Goal: Find specific page/section: Find specific page/section

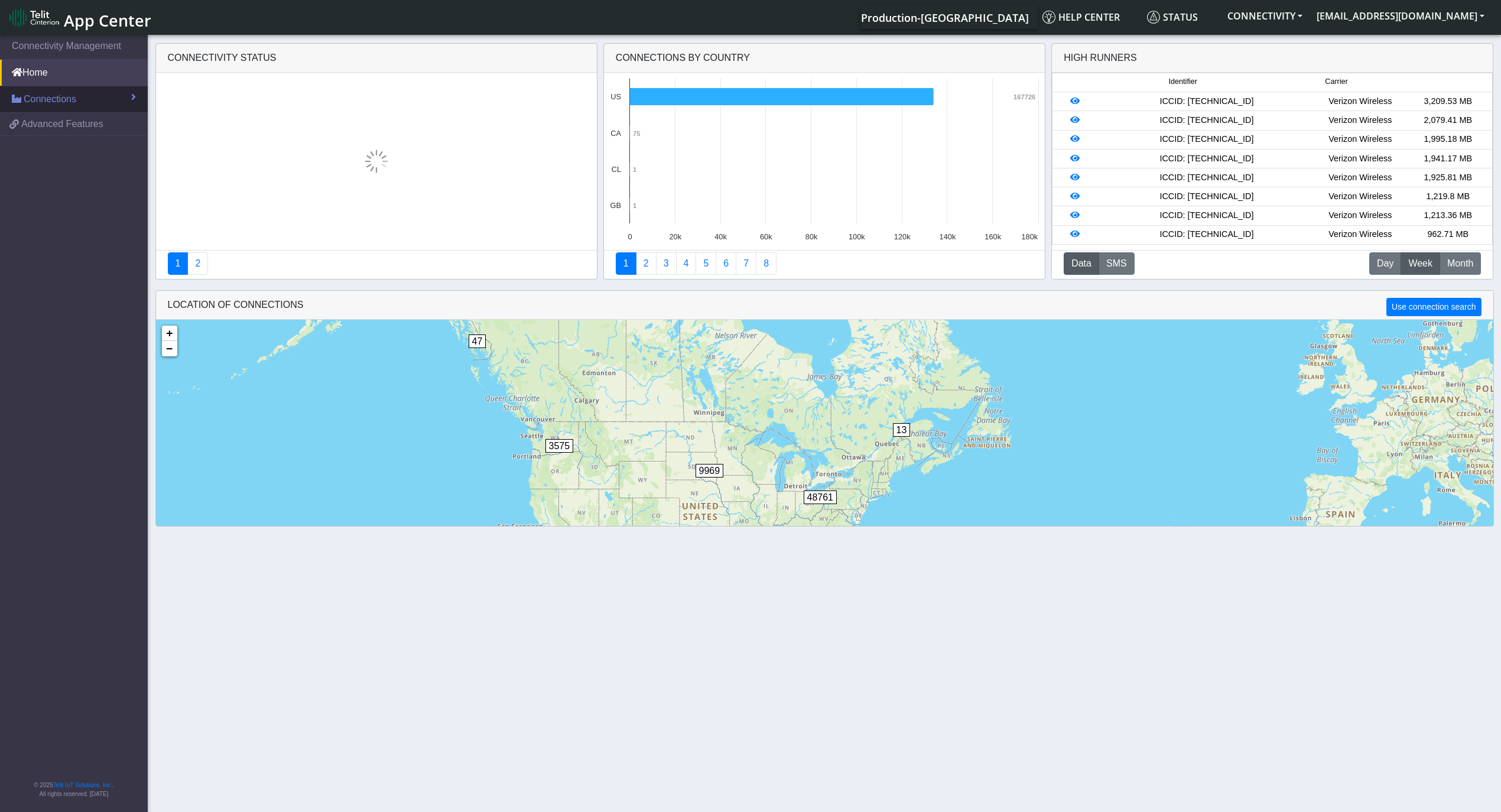
click at [61, 103] on span "Connections" at bounding box center [50, 99] width 53 height 15
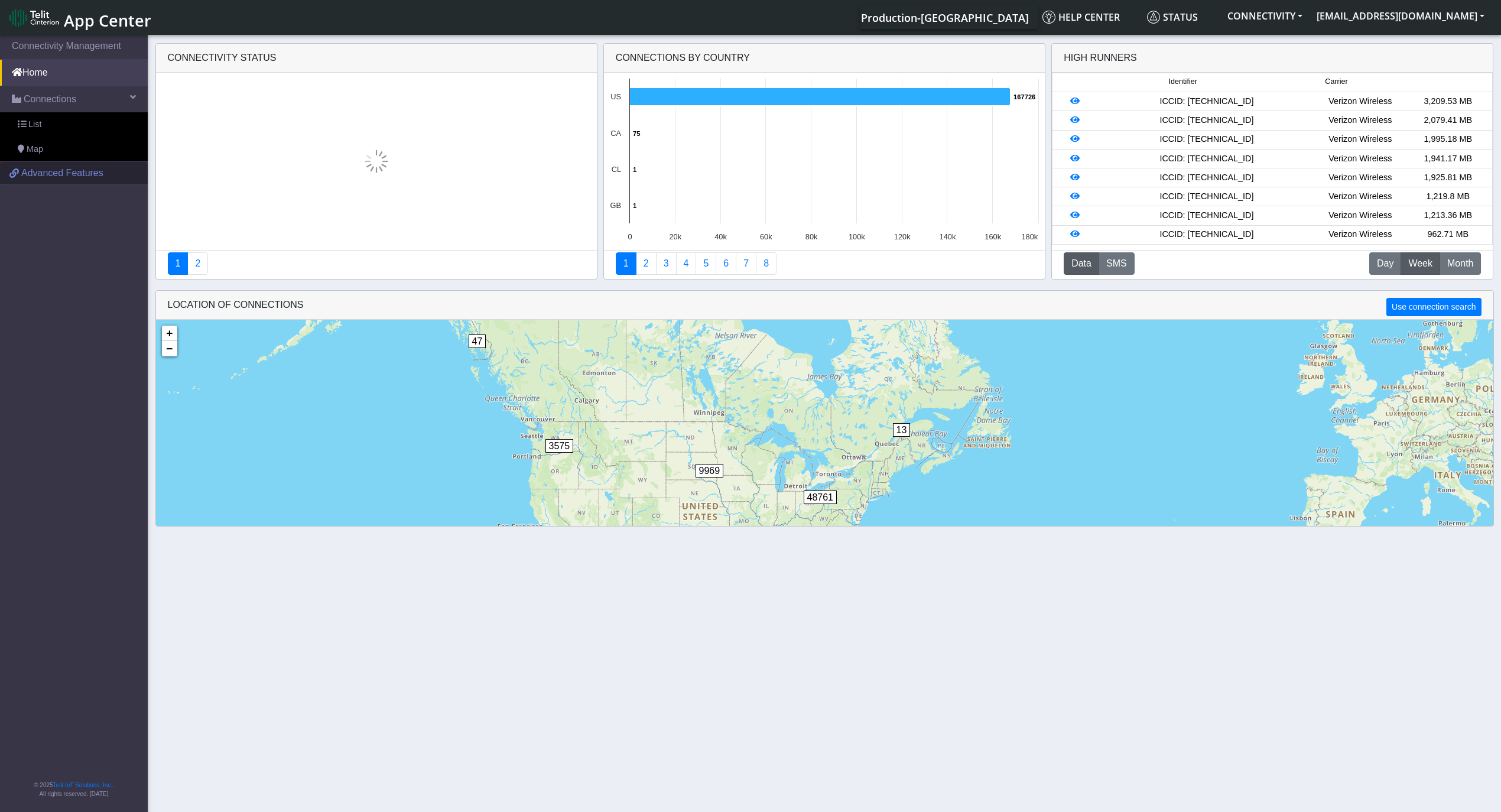
click at [60, 174] on span "Advanced Features" at bounding box center [62, 173] width 82 height 15
click at [65, 93] on span "Connections" at bounding box center [50, 99] width 53 height 15
click at [71, 99] on span "Connections" at bounding box center [50, 99] width 53 height 15
click at [38, 122] on span "List" at bounding box center [34, 124] width 13 height 13
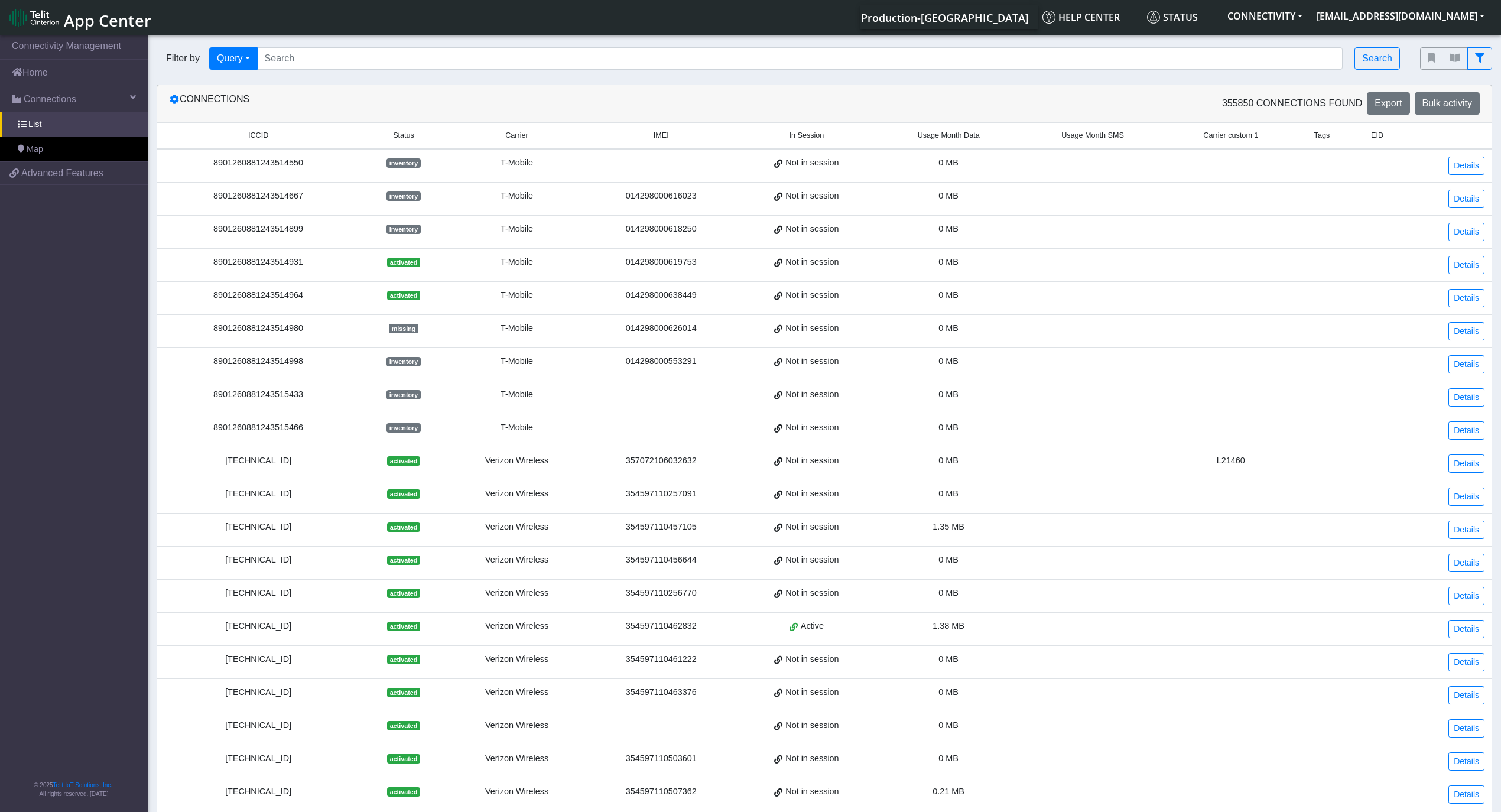
drag, startPoint x: 334, startPoint y: 237, endPoint x: 917, endPoint y: 553, distance: 663.1
click at [987, 691] on tbody "8901260881243514550 inventory T-Mobile Not in session 0 MB Details 890126088124…" at bounding box center [824, 480] width 1335 height 662
click at [559, 92] on div "Connections" at bounding box center [492, 103] width 664 height 22
